Goal: Task Accomplishment & Management: Use online tool/utility

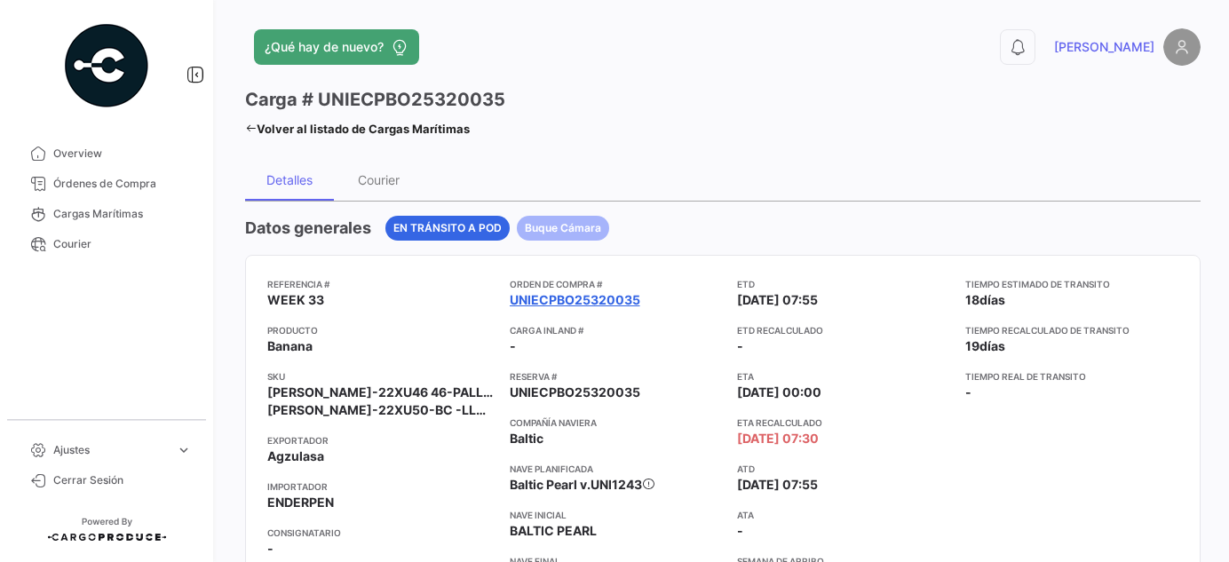
click at [543, 300] on link "UNIECPBO25320035" at bounding box center [575, 300] width 131 height 18
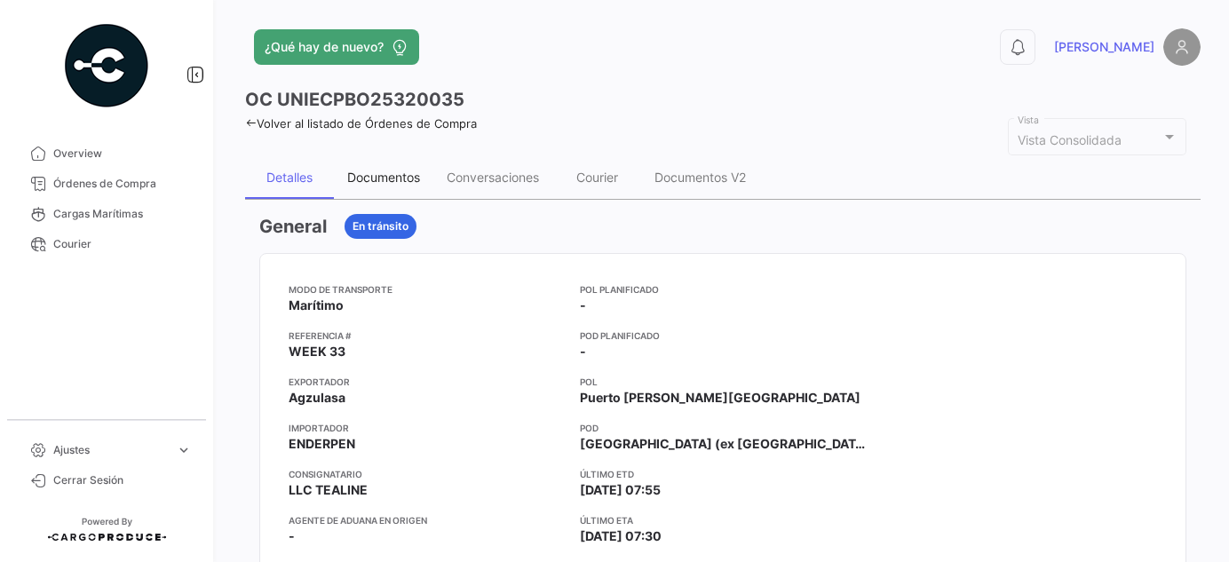
click at [375, 174] on div "Documentos" at bounding box center [383, 177] width 73 height 15
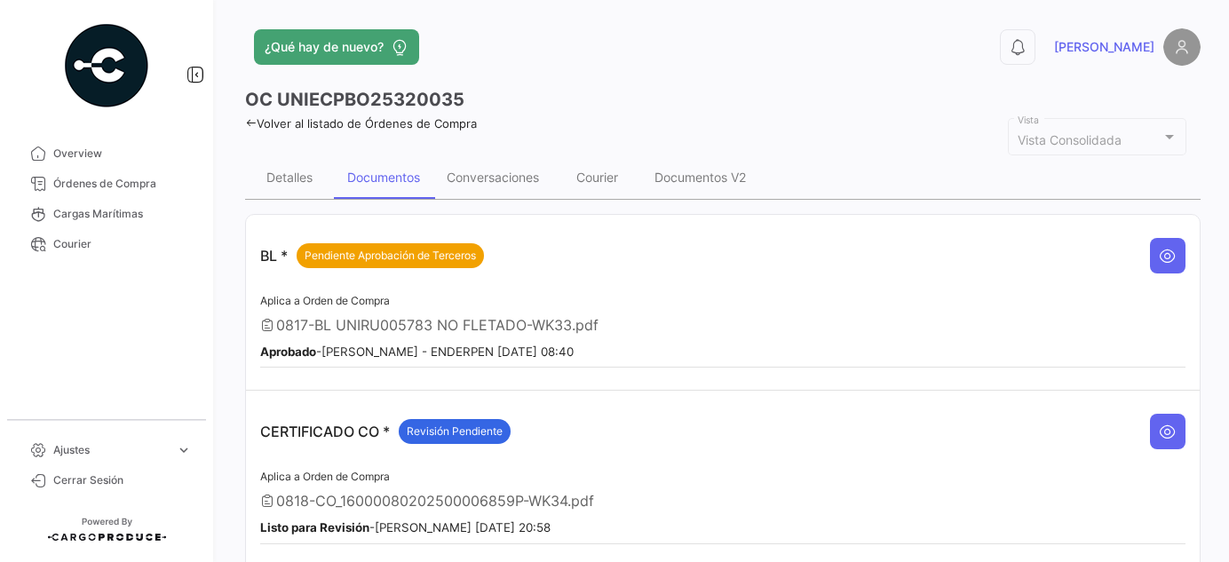
scroll to position [242, 0]
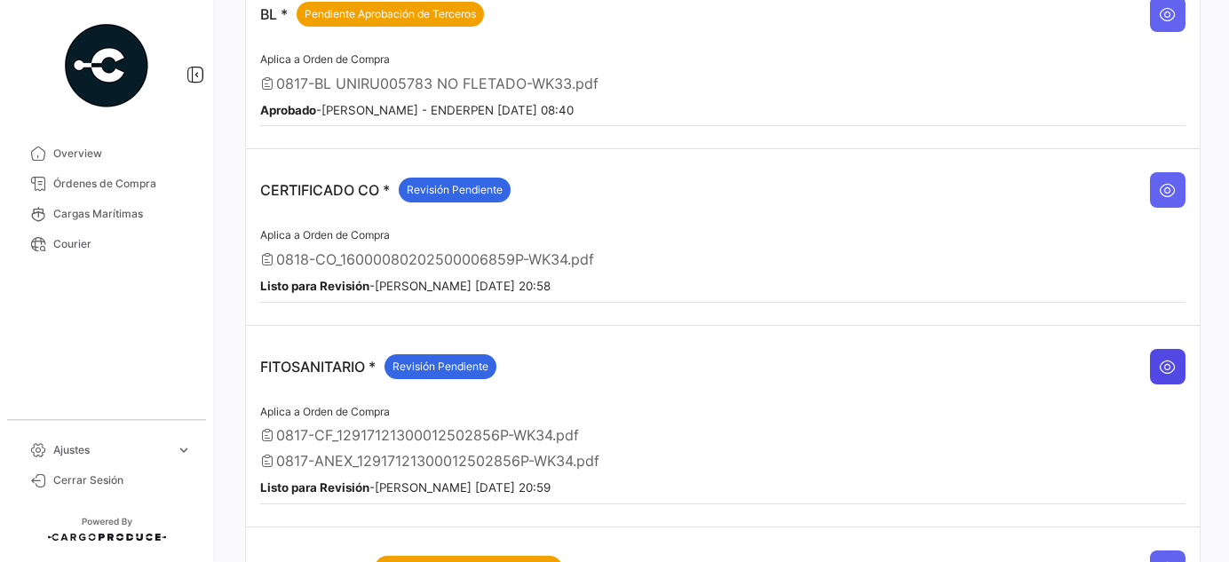
click at [1159, 358] on icon at bounding box center [1168, 367] width 18 height 18
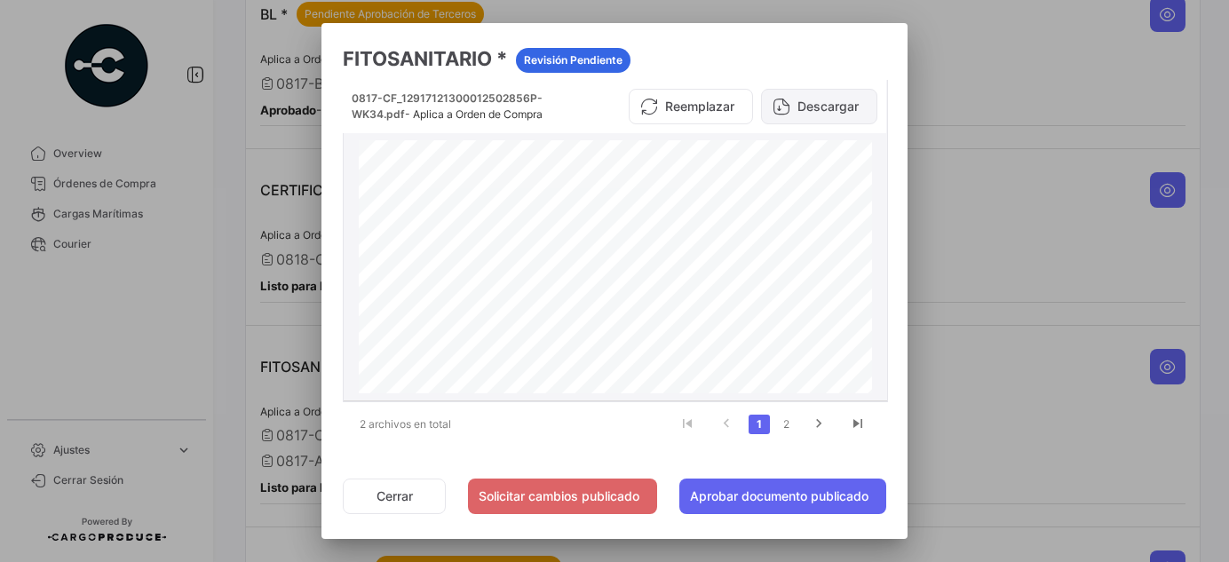
click at [821, 107] on button "Descargar" at bounding box center [819, 107] width 116 height 36
click at [776, 422] on link "2" at bounding box center [785, 425] width 21 height 20
click at [814, 104] on button "Descargar" at bounding box center [819, 107] width 116 height 36
click at [750, 418] on link "1" at bounding box center [759, 425] width 21 height 20
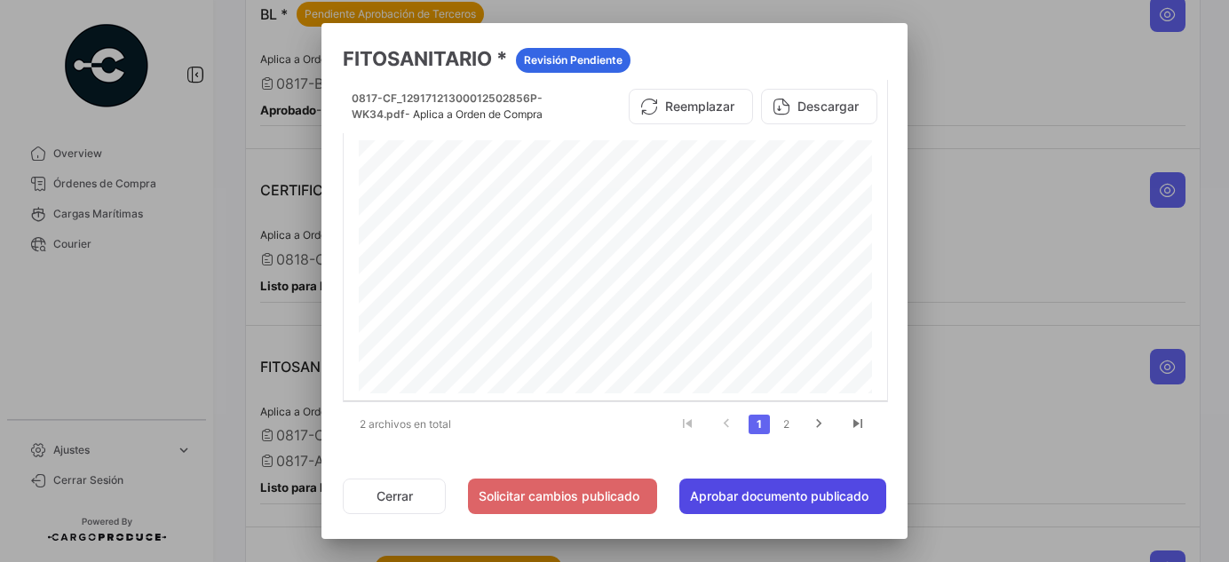
click at [813, 497] on button "Aprobar documento publicado" at bounding box center [782, 497] width 207 height 36
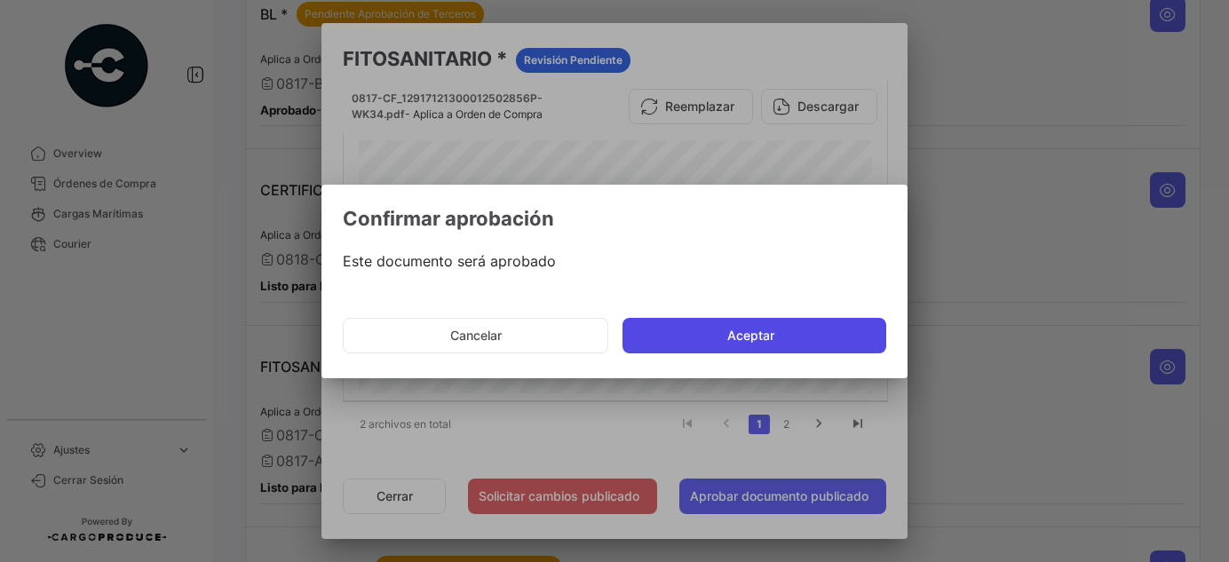
click at [743, 324] on button "Aceptar" at bounding box center [755, 336] width 264 height 36
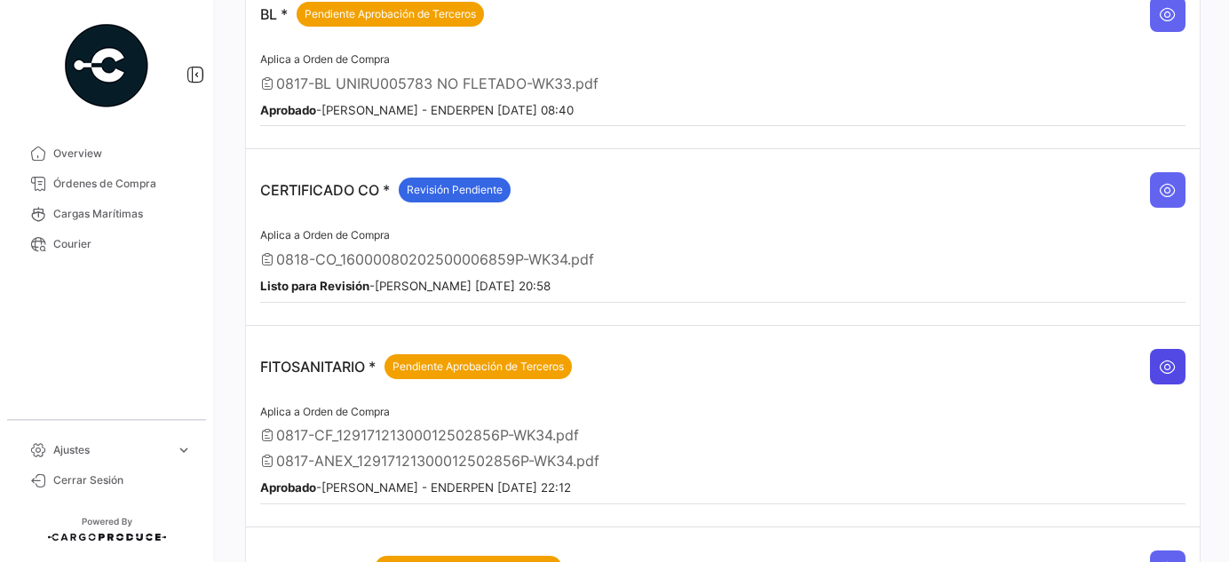
click at [1169, 353] on button at bounding box center [1168, 367] width 36 height 36
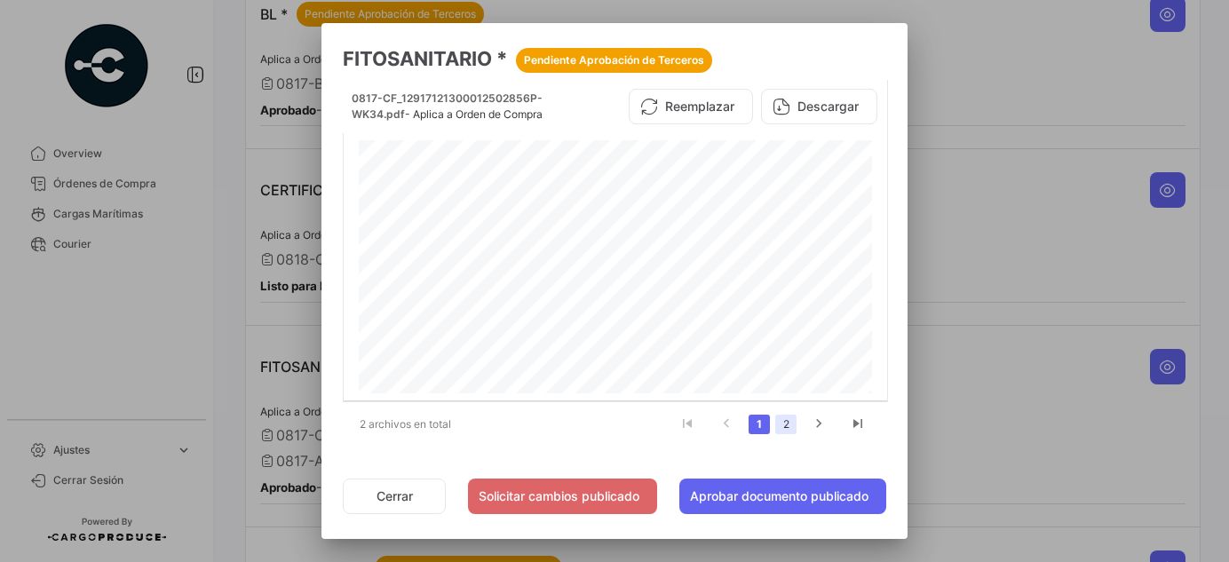
click at [782, 422] on link "2" at bounding box center [785, 425] width 21 height 20
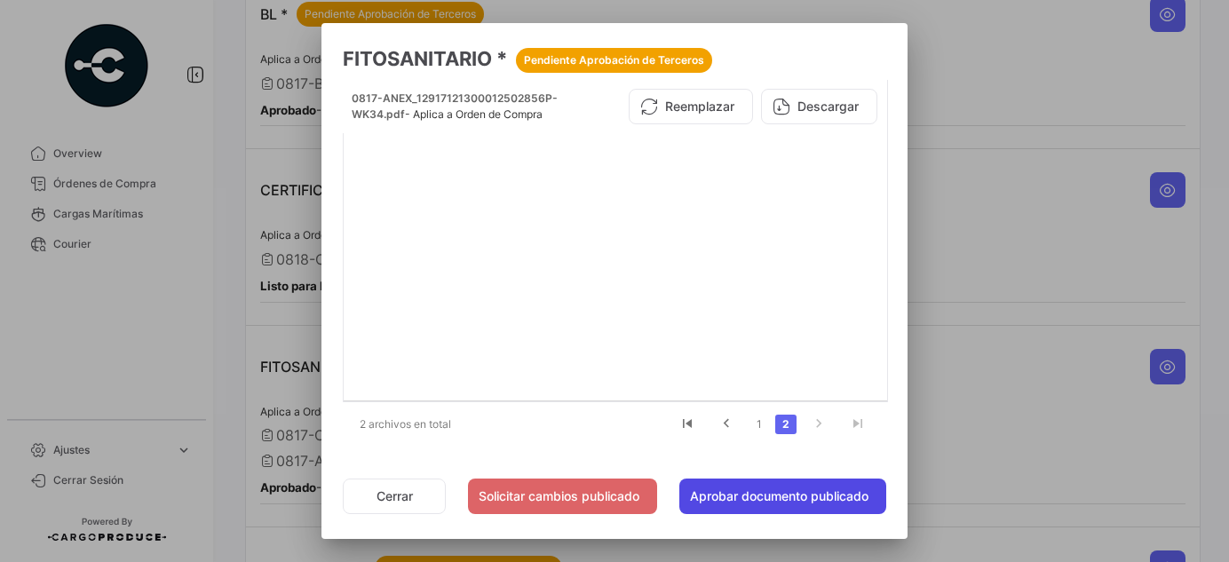
click at [783, 496] on button "Aprobar documento publicado" at bounding box center [782, 497] width 207 height 36
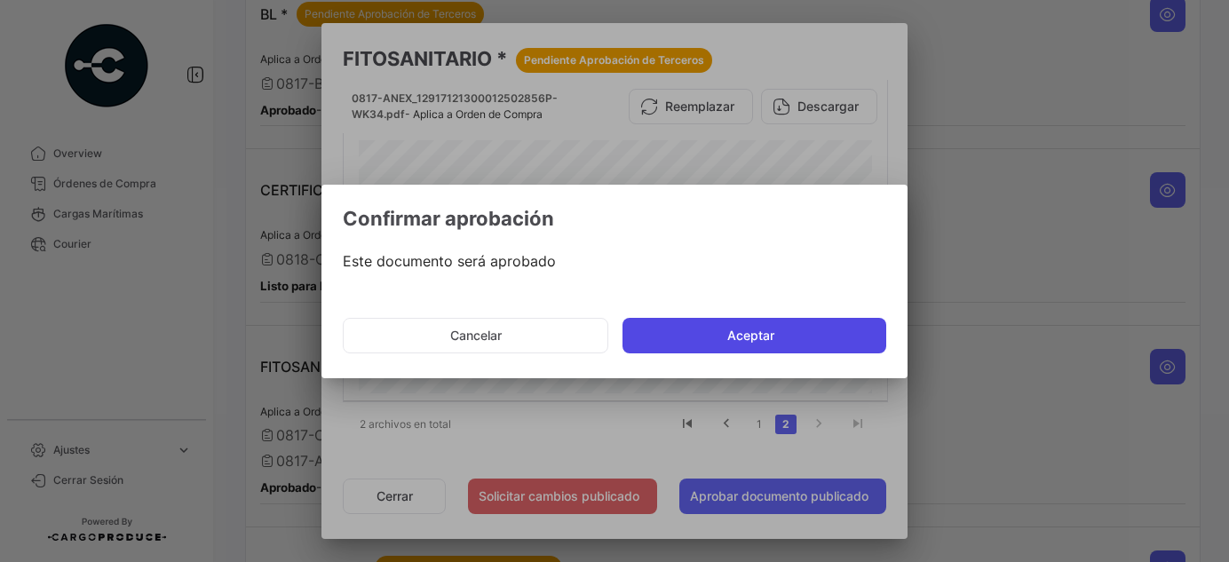
click at [802, 331] on button "Aceptar" at bounding box center [755, 336] width 264 height 36
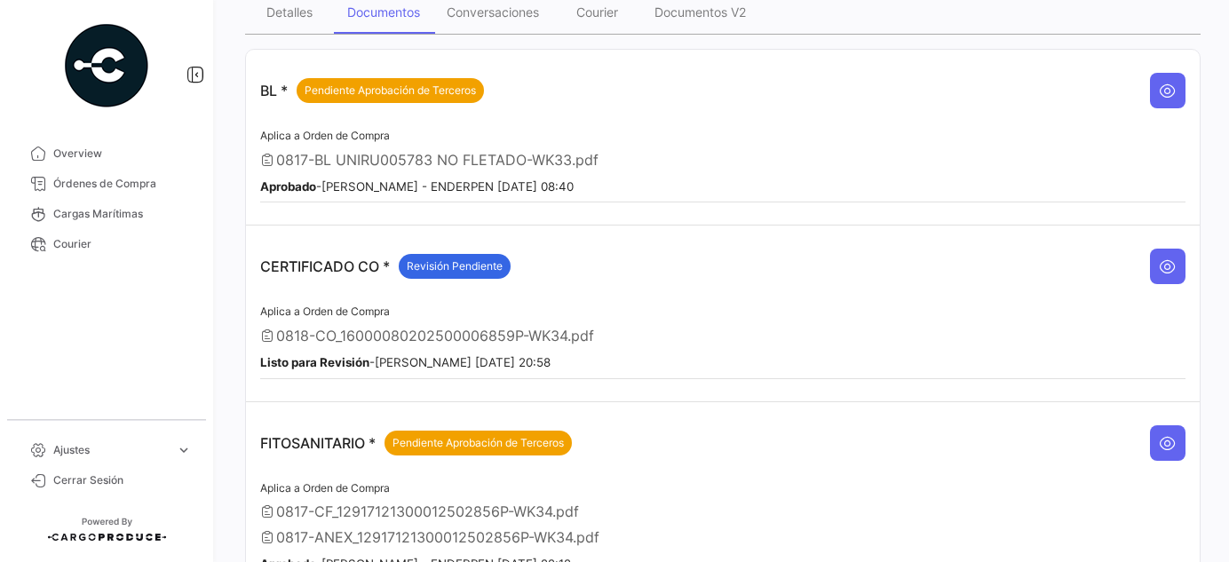
scroll to position [161, 0]
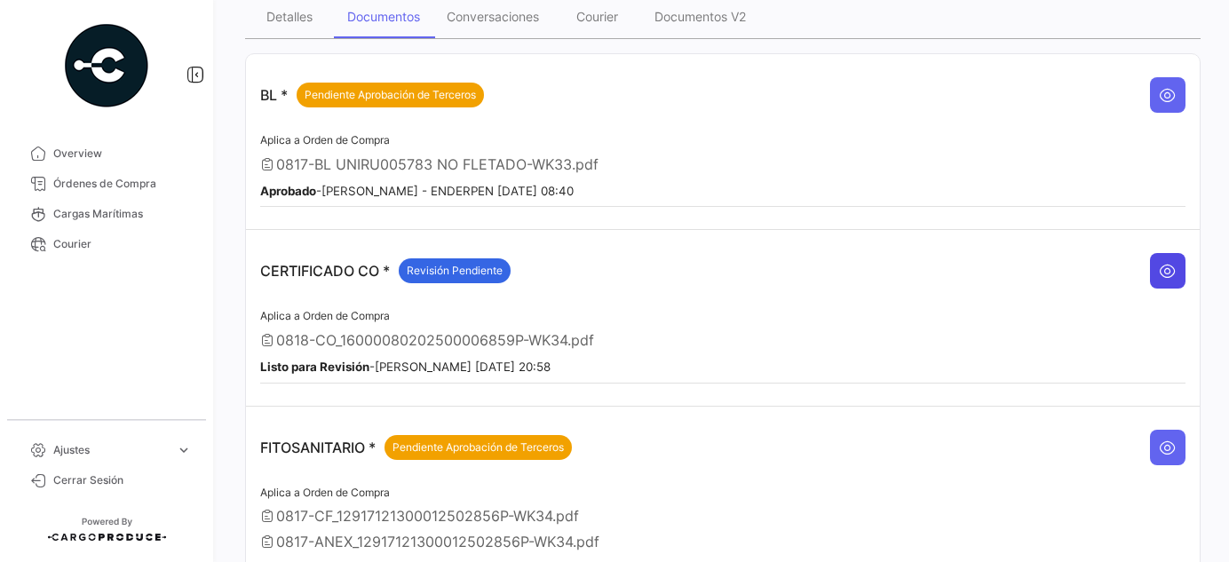
click at [1170, 271] on button at bounding box center [1168, 271] width 36 height 36
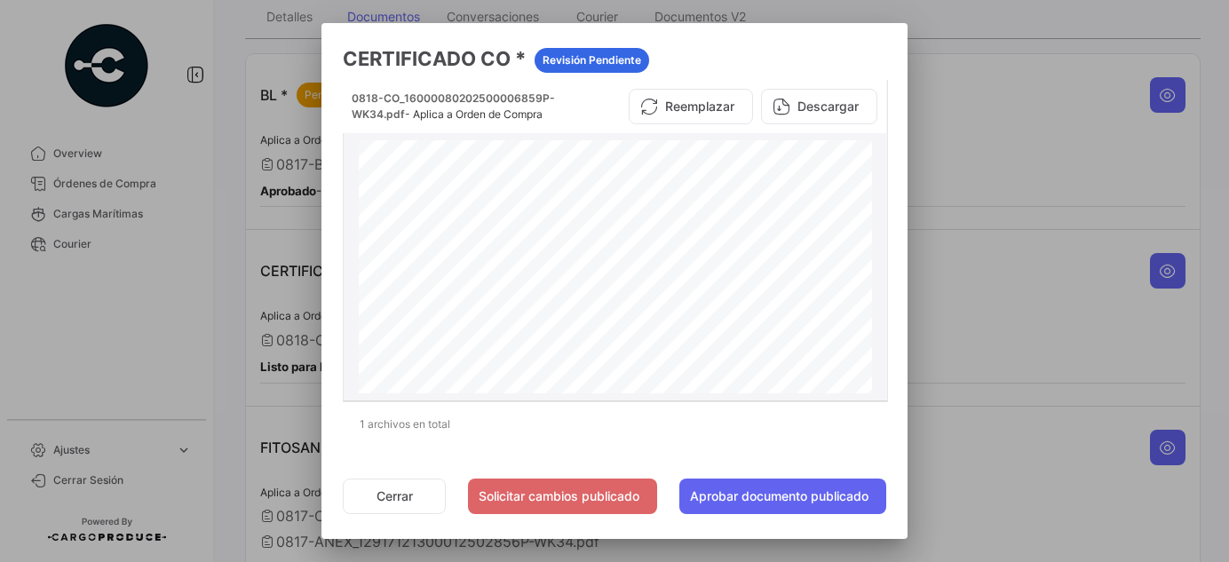
scroll to position [80, 0]
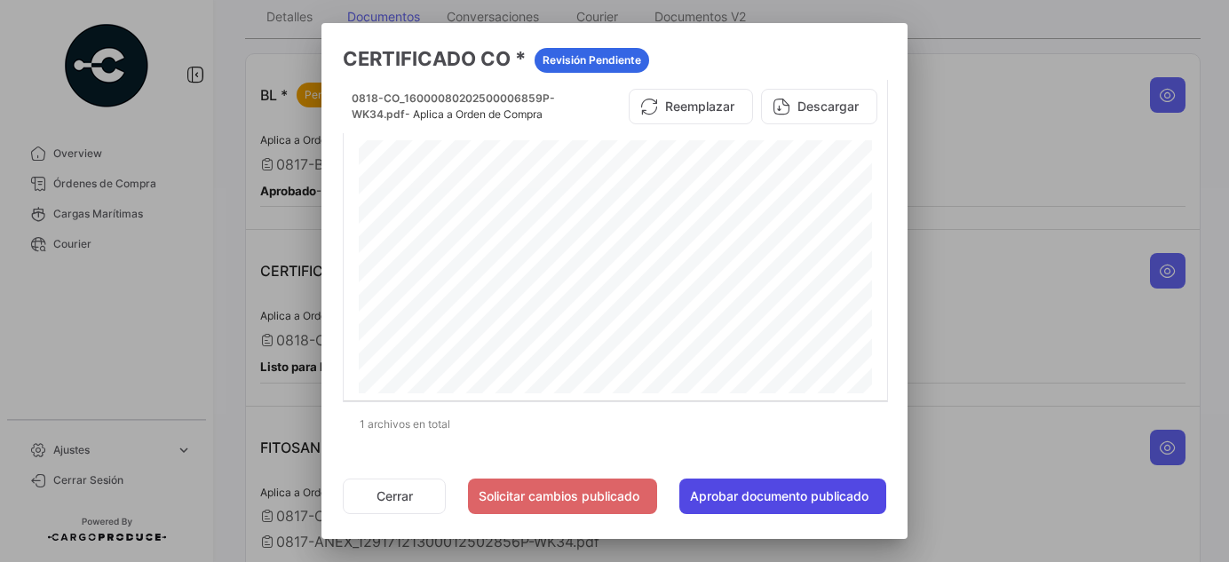
click at [754, 485] on button "Aprobar documento publicado" at bounding box center [782, 497] width 207 height 36
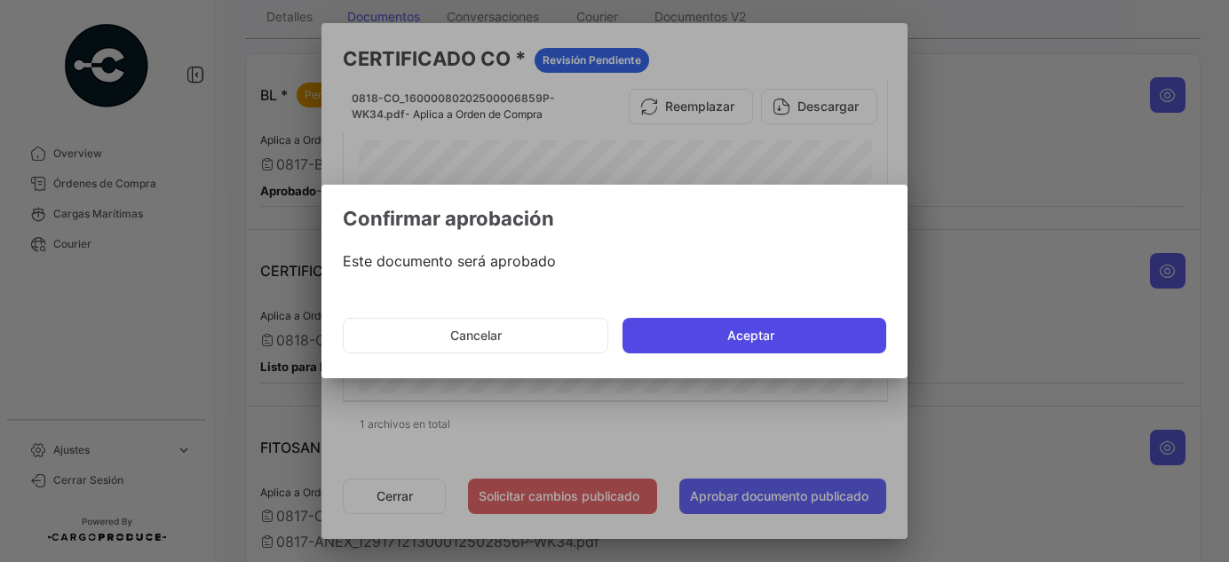
click at [742, 338] on button "Aceptar" at bounding box center [755, 336] width 264 height 36
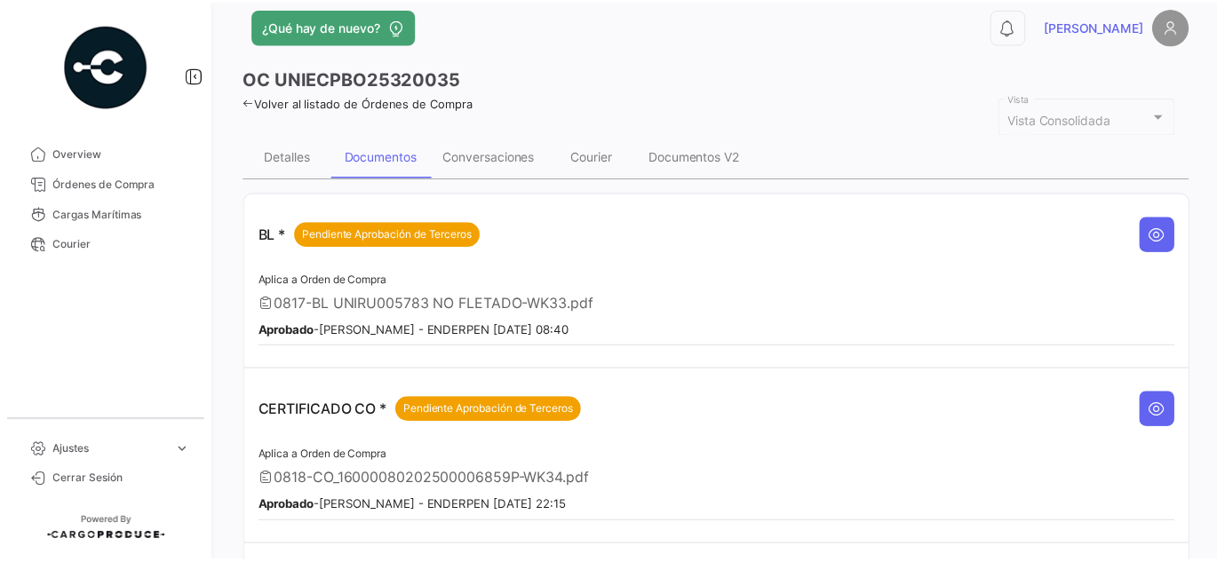
scroll to position [0, 0]
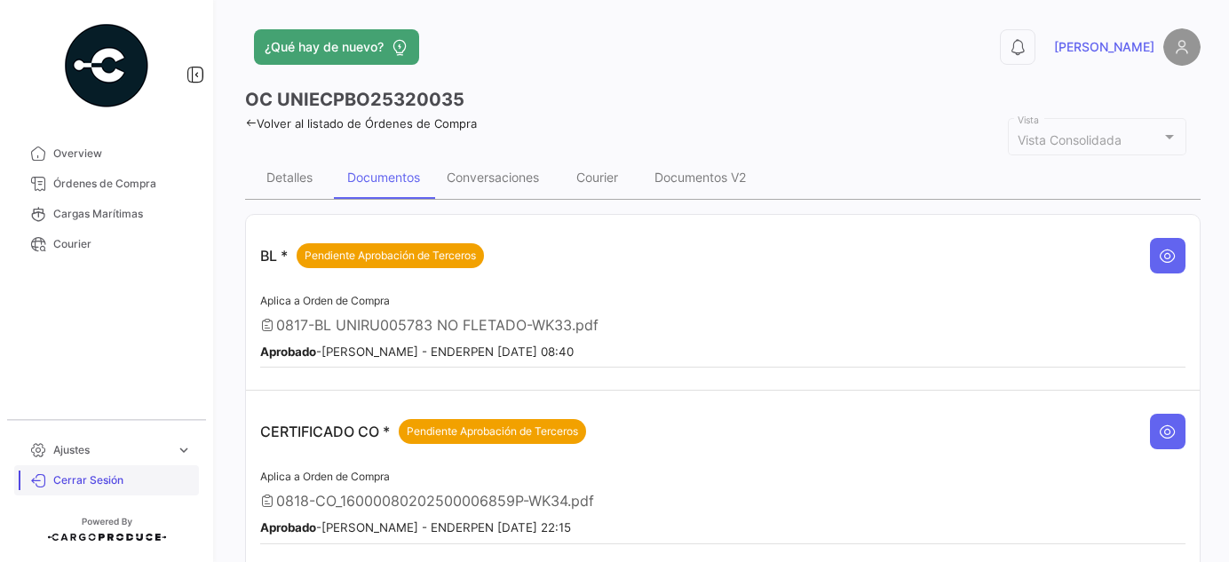
click at [99, 484] on span "Cerrar Sesión" at bounding box center [122, 480] width 139 height 16
